Goal: Information Seeking & Learning: Check status

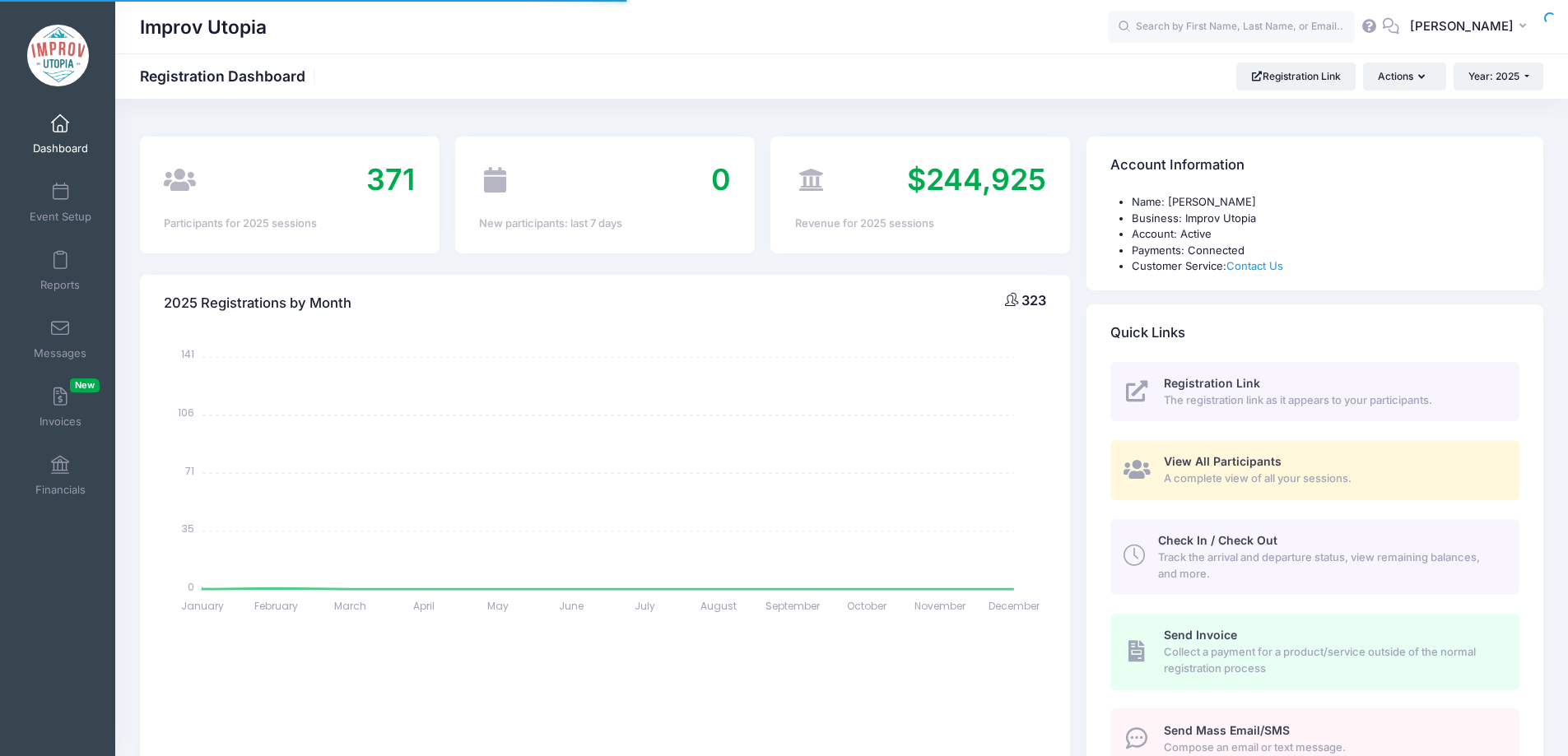
select select
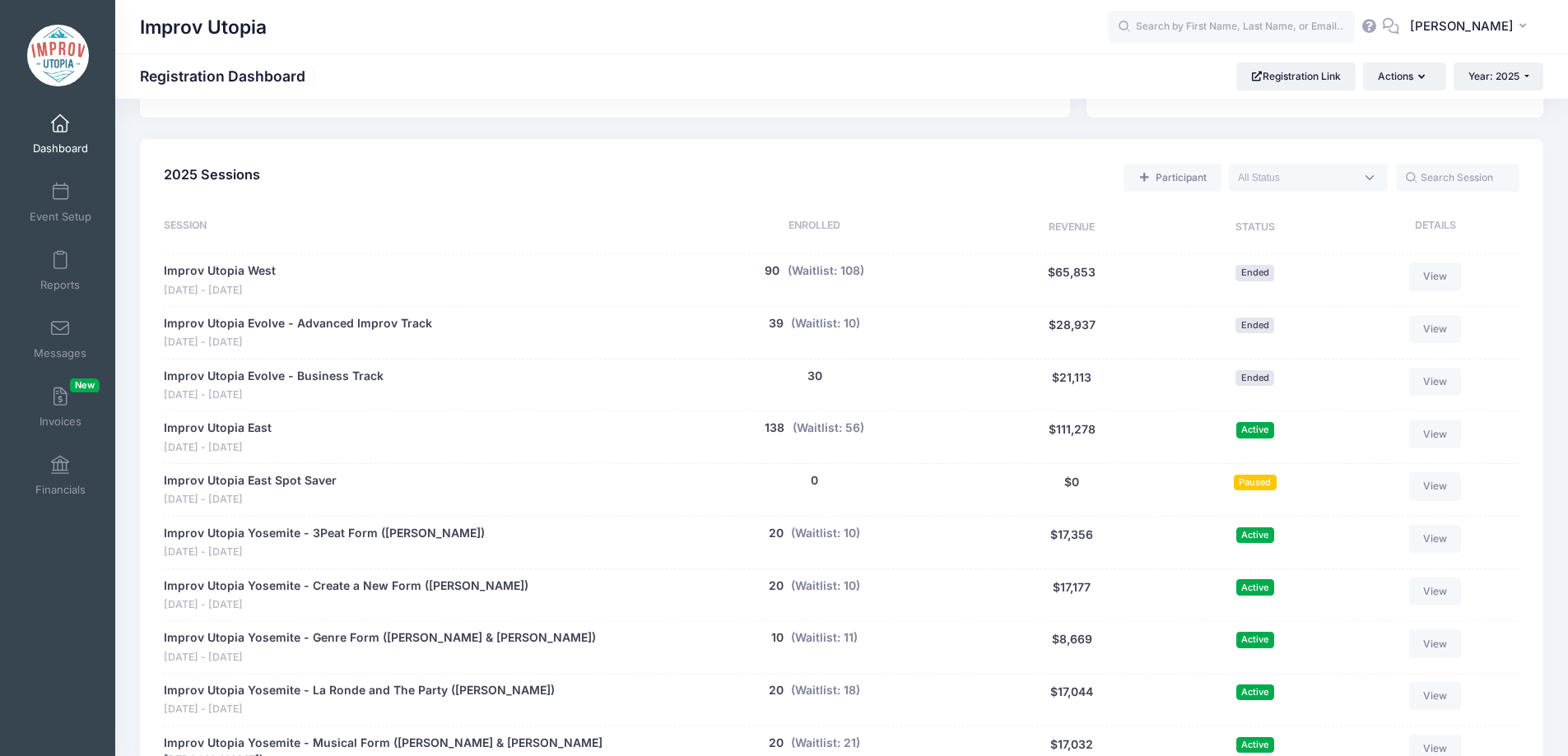
scroll to position [673, 0]
click at [47, 338] on link "Messages" at bounding box center [60, 339] width 78 height 57
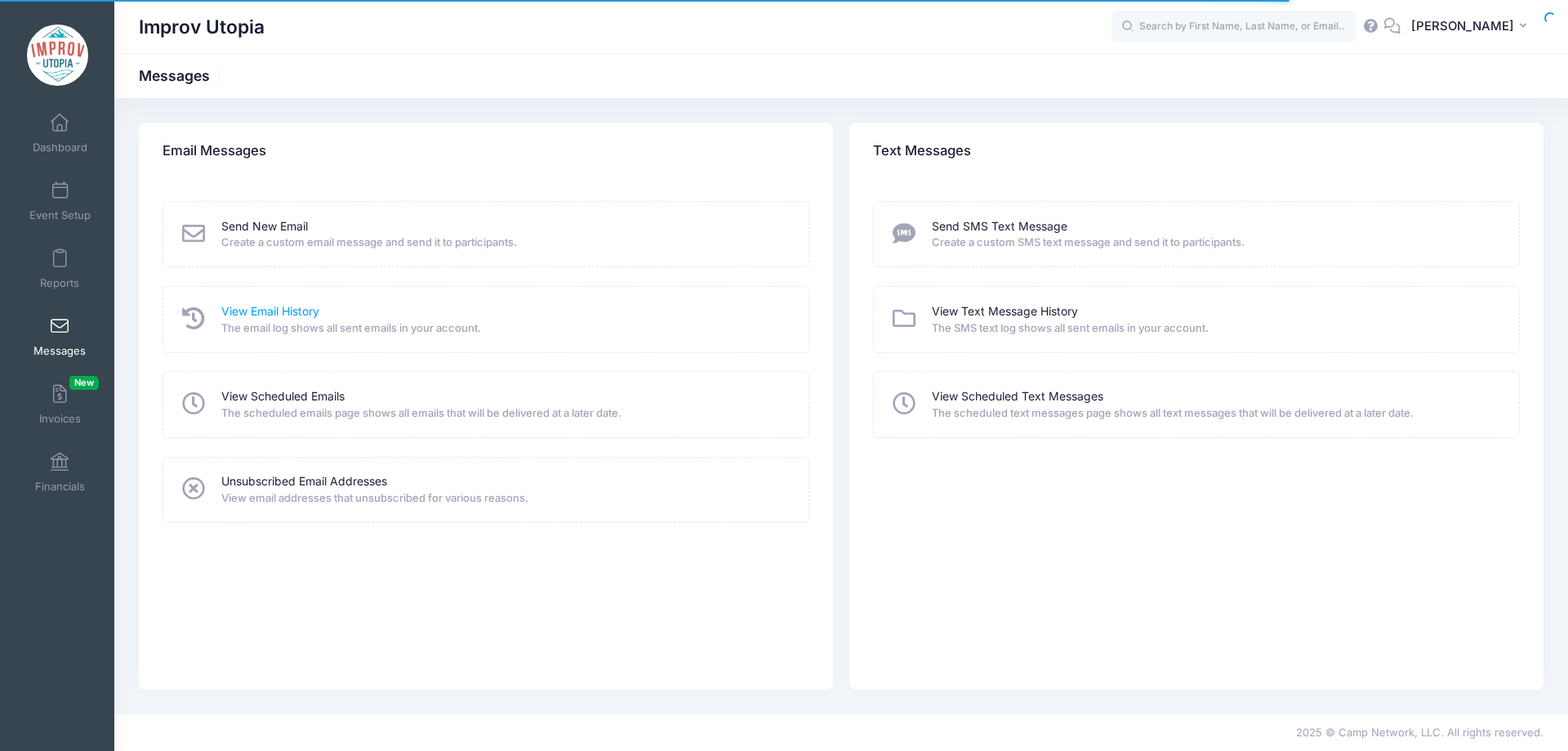
click at [243, 308] on link "View Email History" at bounding box center [270, 311] width 98 height 17
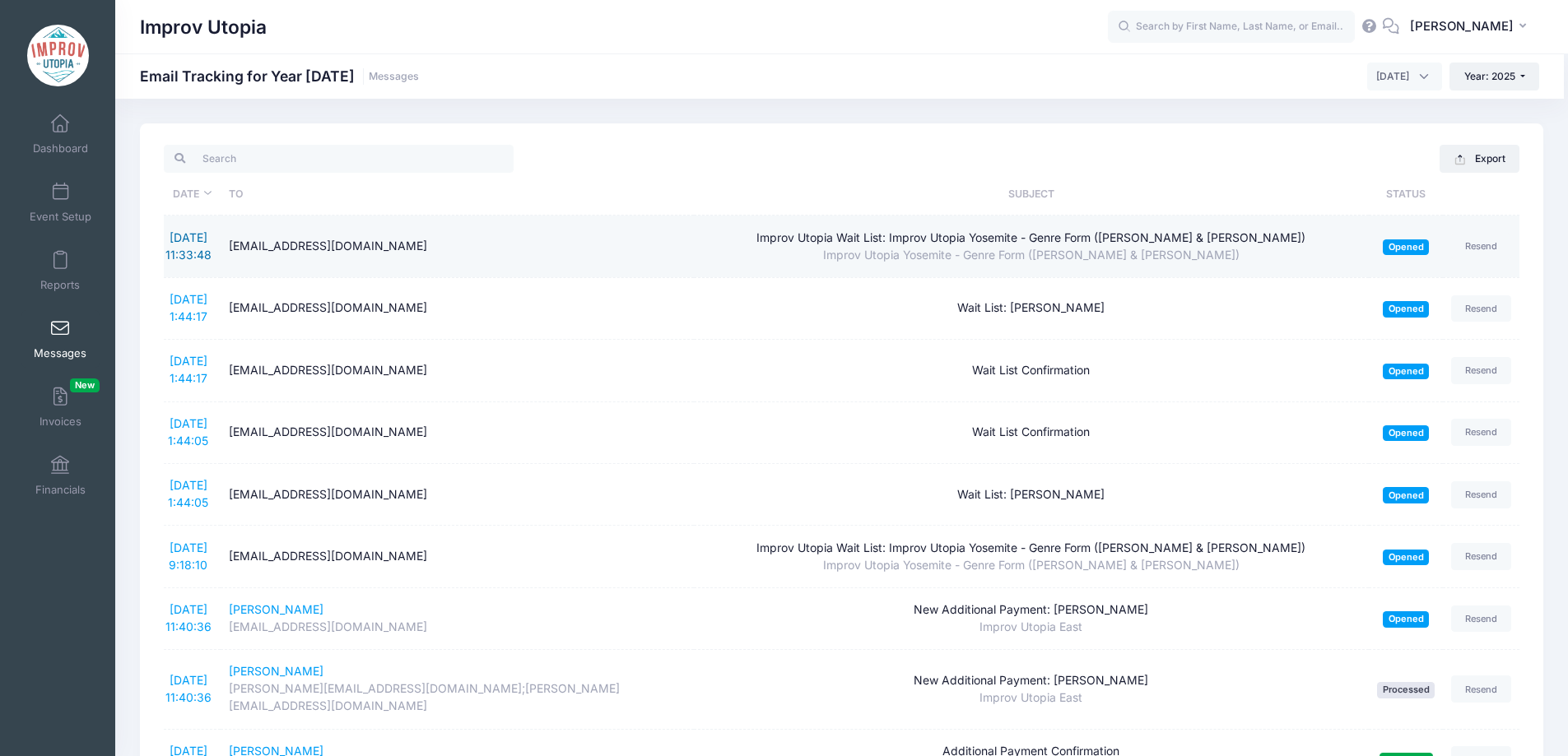
click at [189, 239] on link "8/23/2025 11:33:48" at bounding box center [189, 246] width 46 height 31
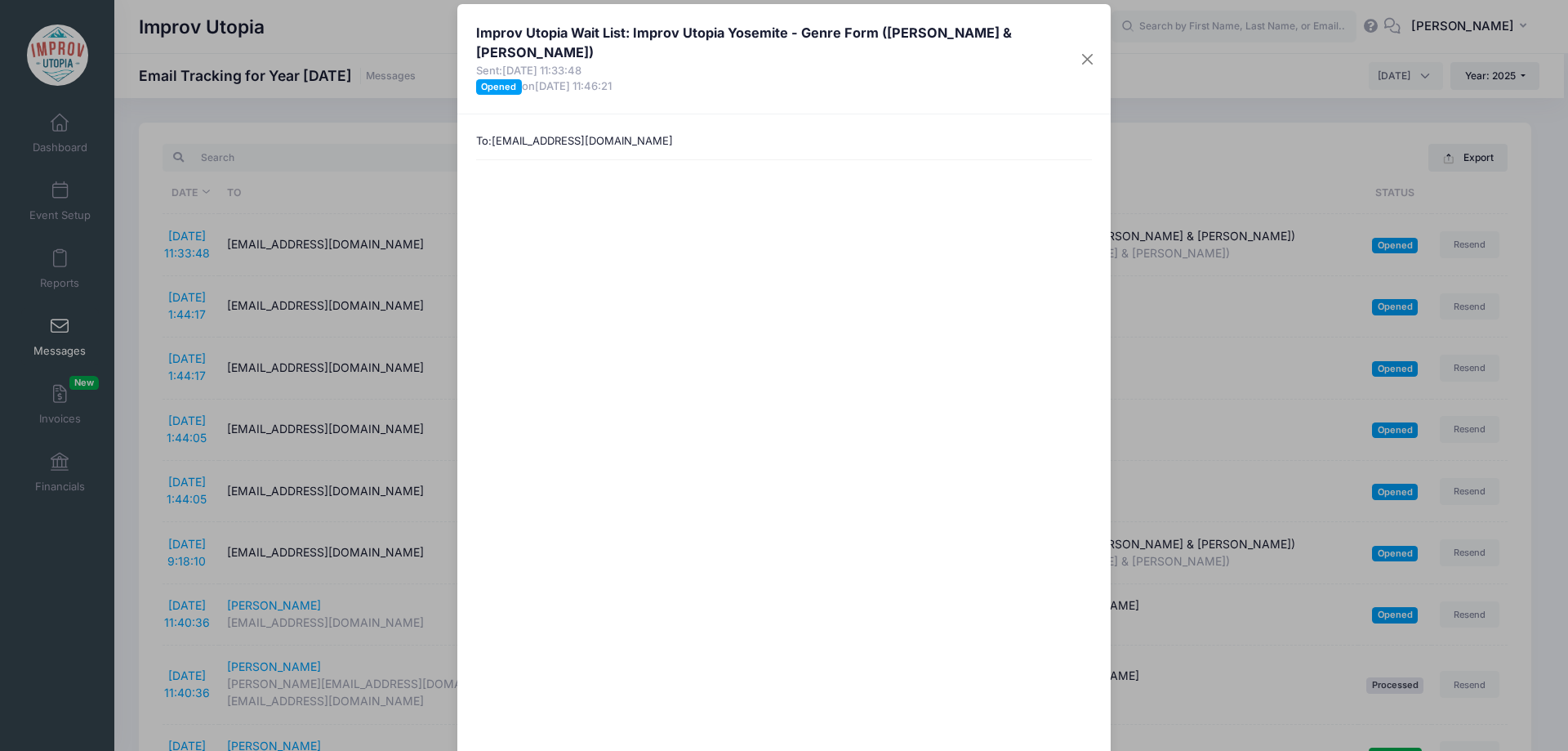
click at [423, 185] on div "Improv Utopia Wait List: Improv Utopia Yosemite - Genre Form (Nick Armstrong & …" at bounding box center [784, 376] width 1568 height 751
